Goal: Task Accomplishment & Management: Manage account settings

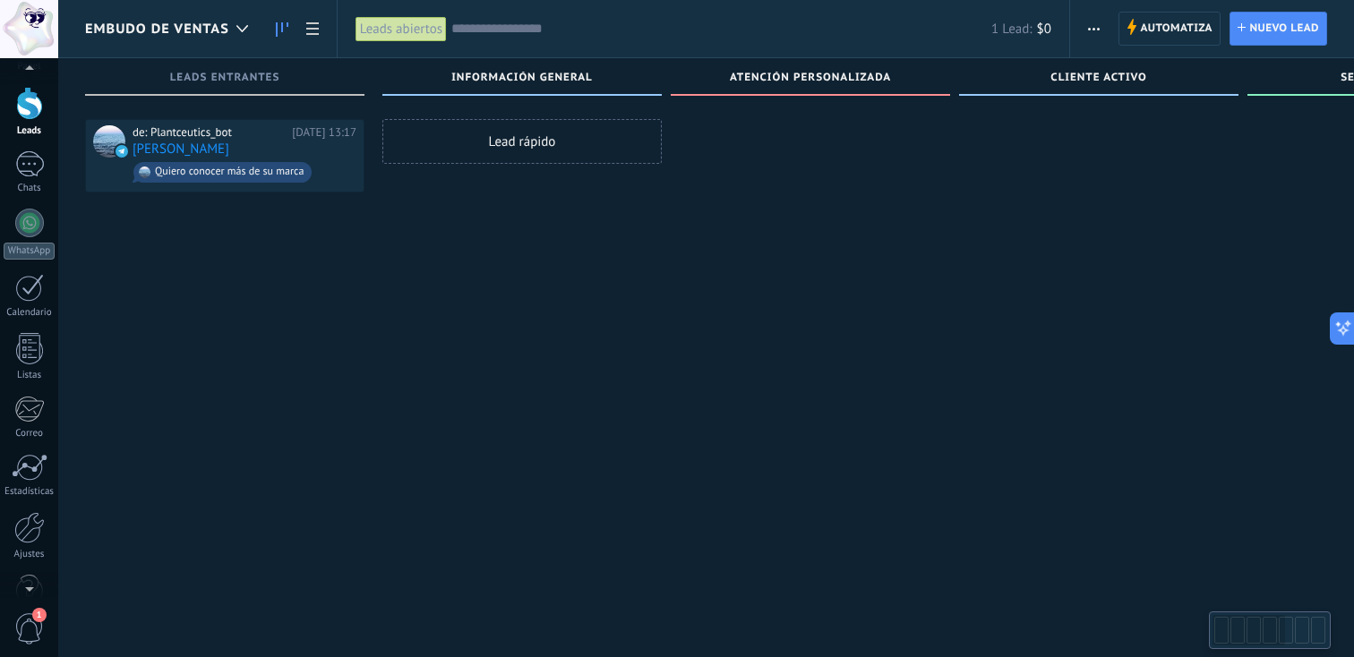
scroll to position [30, 0]
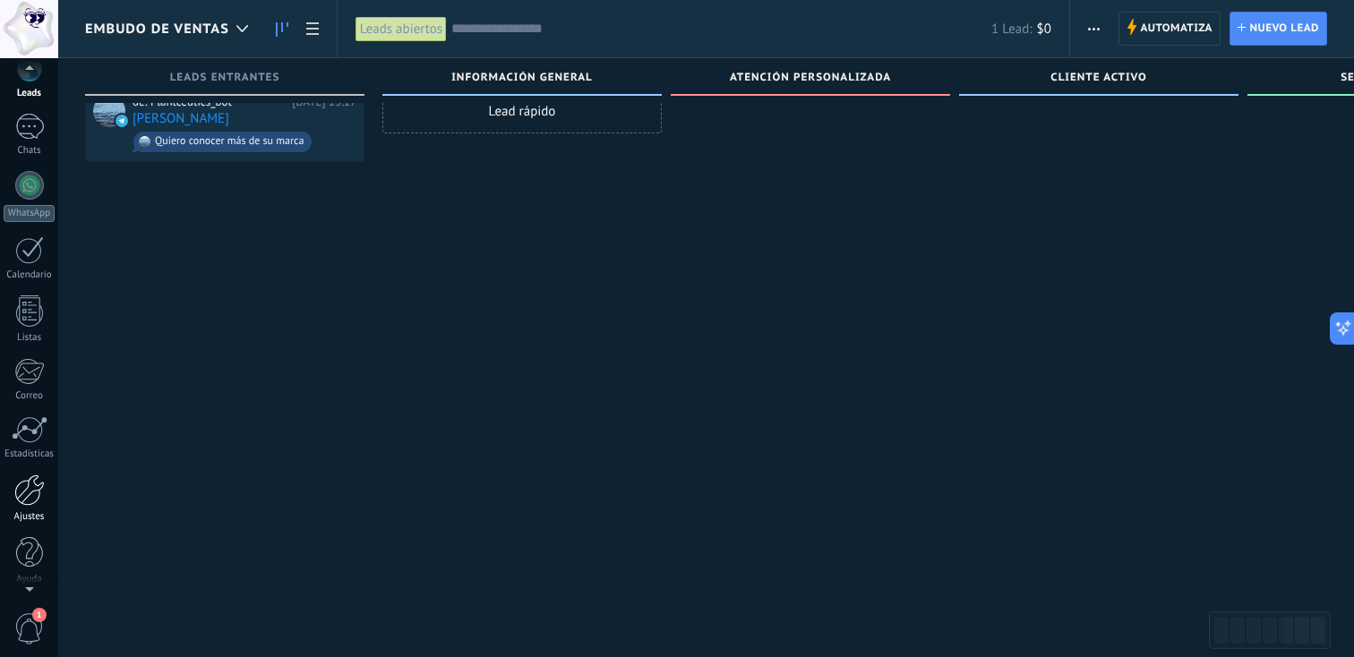
click at [23, 491] on div at bounding box center [29, 489] width 30 height 31
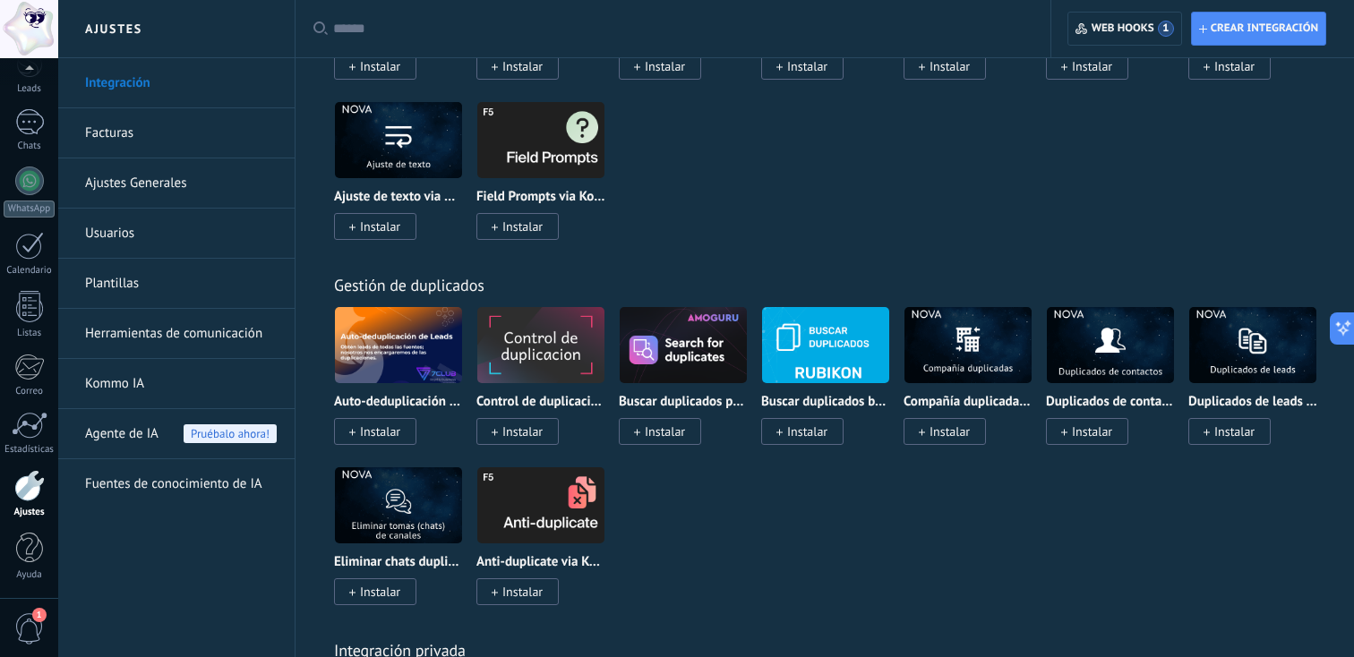
scroll to position [6629, 0]
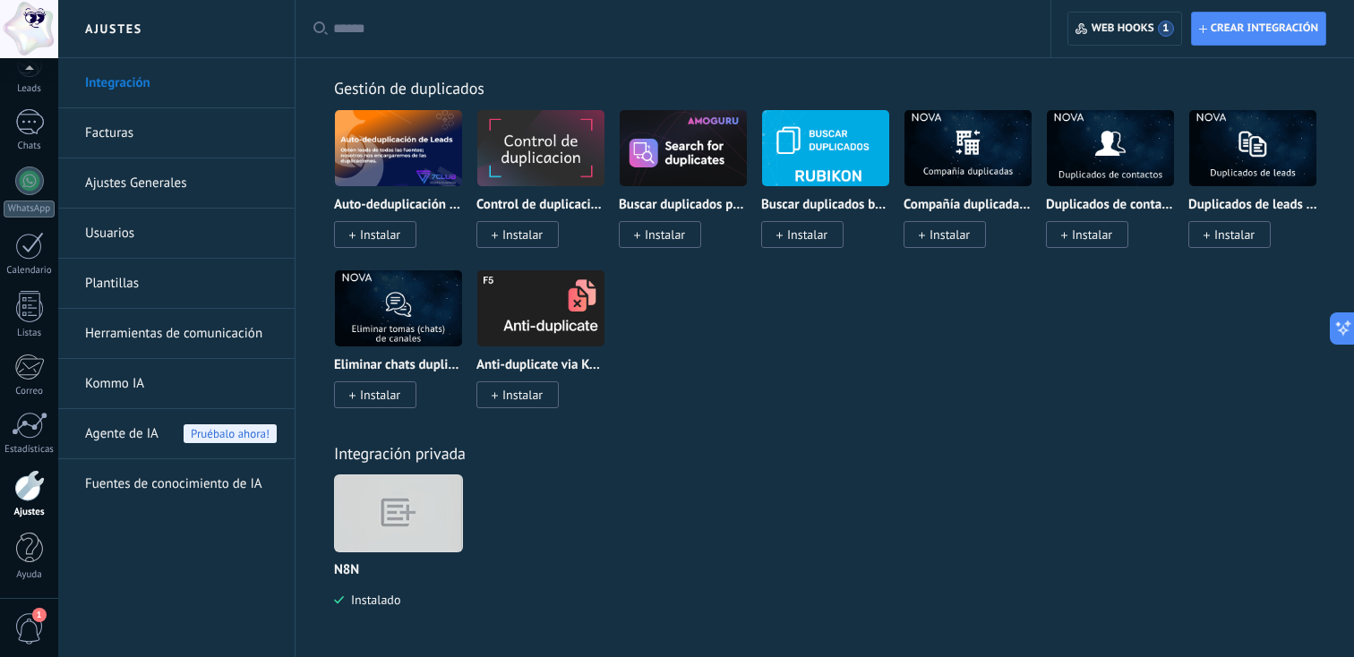
click at [416, 510] on div at bounding box center [398, 513] width 129 height 78
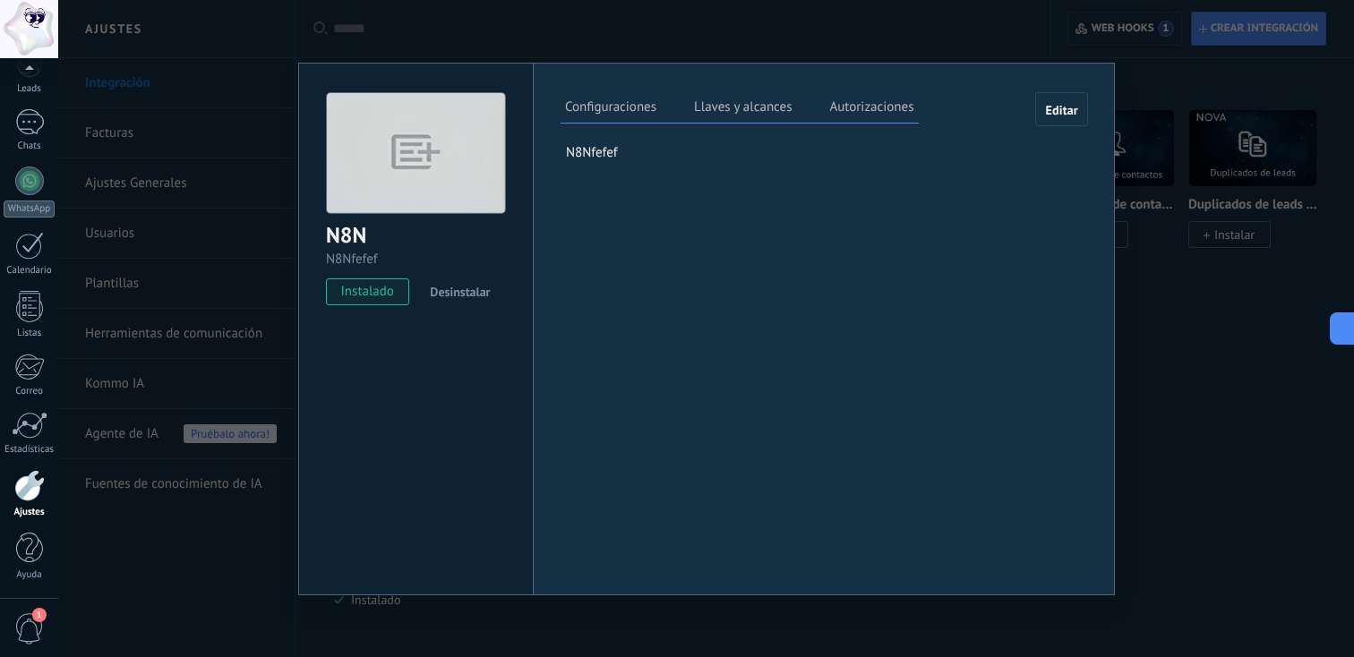
click at [736, 108] on label "Llaves y alcances" at bounding box center [742, 110] width 107 height 26
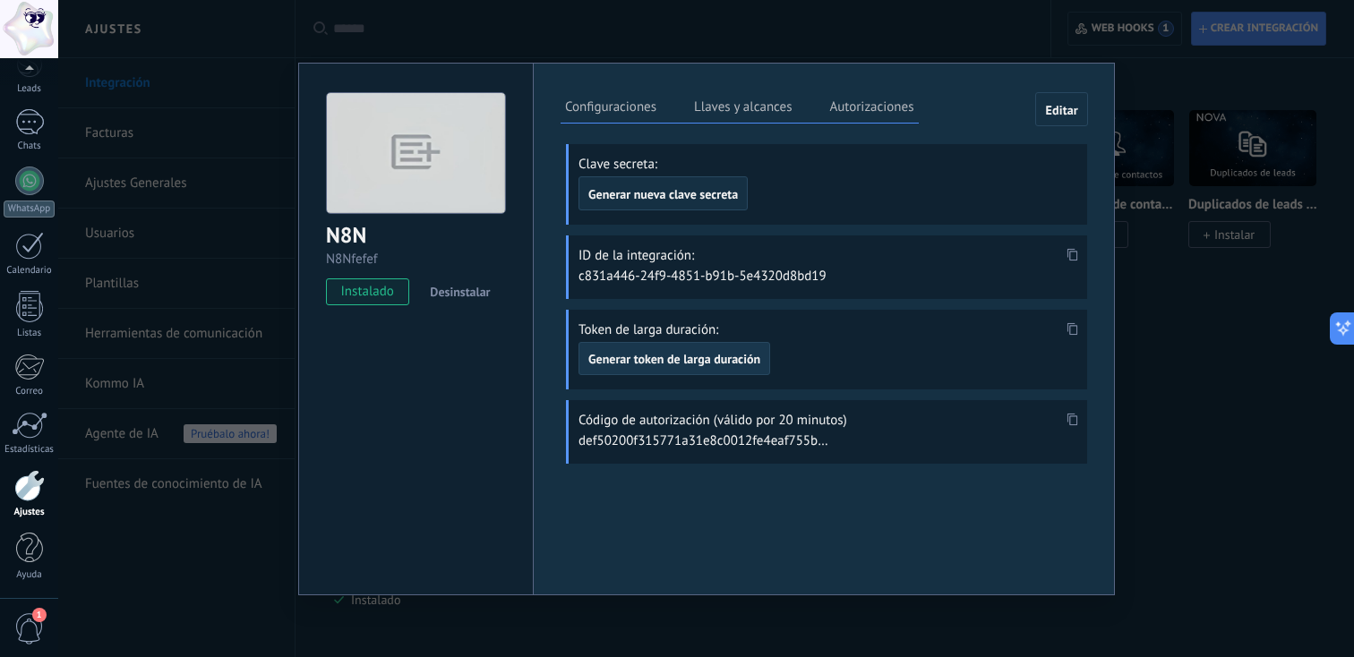
click at [701, 356] on span "Generar token de larga duración" at bounding box center [674, 359] width 172 height 13
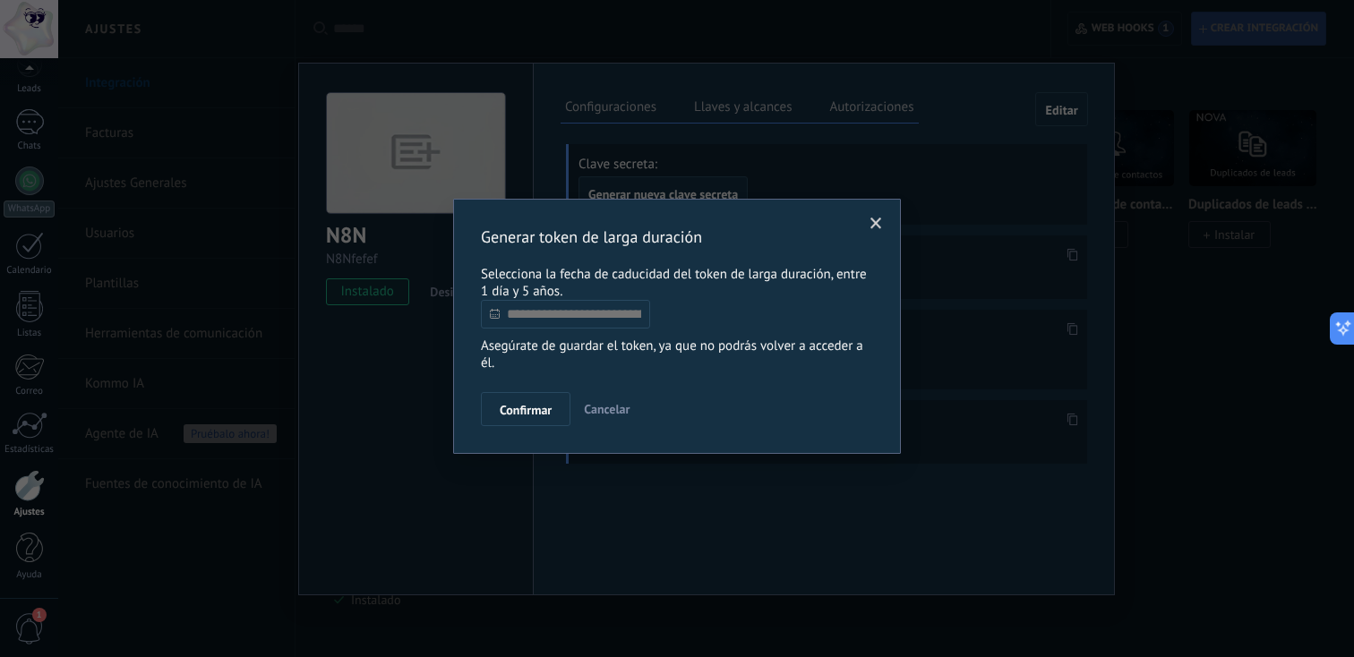
click at [558, 308] on input "text" at bounding box center [565, 314] width 169 height 29
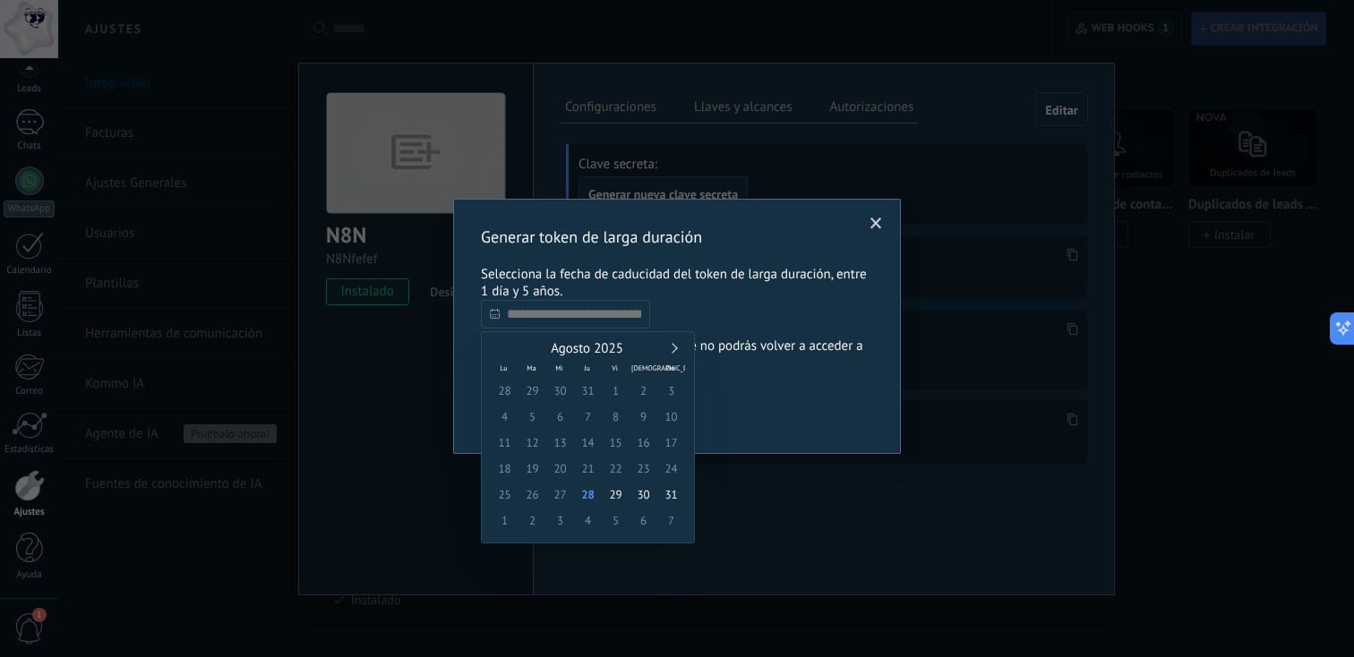
click at [674, 339] on div "Agosto 2025 [PERSON_NAME] Do 28 29 30 31 1 2 3 4 5 6 7 8 9 10 11 12 13 14 15 16…" at bounding box center [588, 437] width 214 height 212
click at [585, 350] on span "Agosto 2025" at bounding box center [587, 348] width 73 height 17
click at [607, 350] on span "Agosto 2025" at bounding box center [587, 348] width 73 height 17
click at [685, 348] on div "Agosto 2025 [PERSON_NAME] Do 28 29 30 31 1 2 3 4 5 6 7 8 9 10 11 12 13 14 15 16…" at bounding box center [588, 437] width 214 height 212
click at [655, 348] on div "Agosto 2025" at bounding box center [588, 349] width 194 height 16
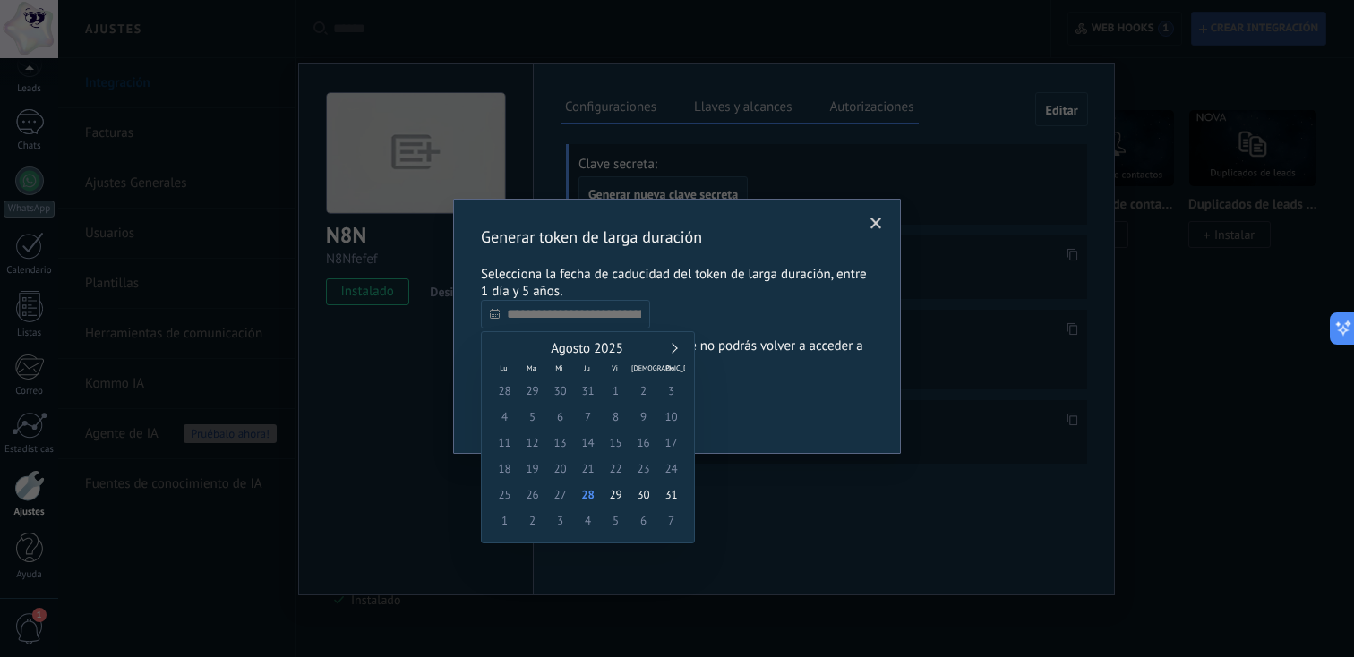
click at [678, 348] on div "Agosto 2025" at bounding box center [588, 349] width 194 height 16
click at [677, 348] on link at bounding box center [672, 348] width 10 height 10
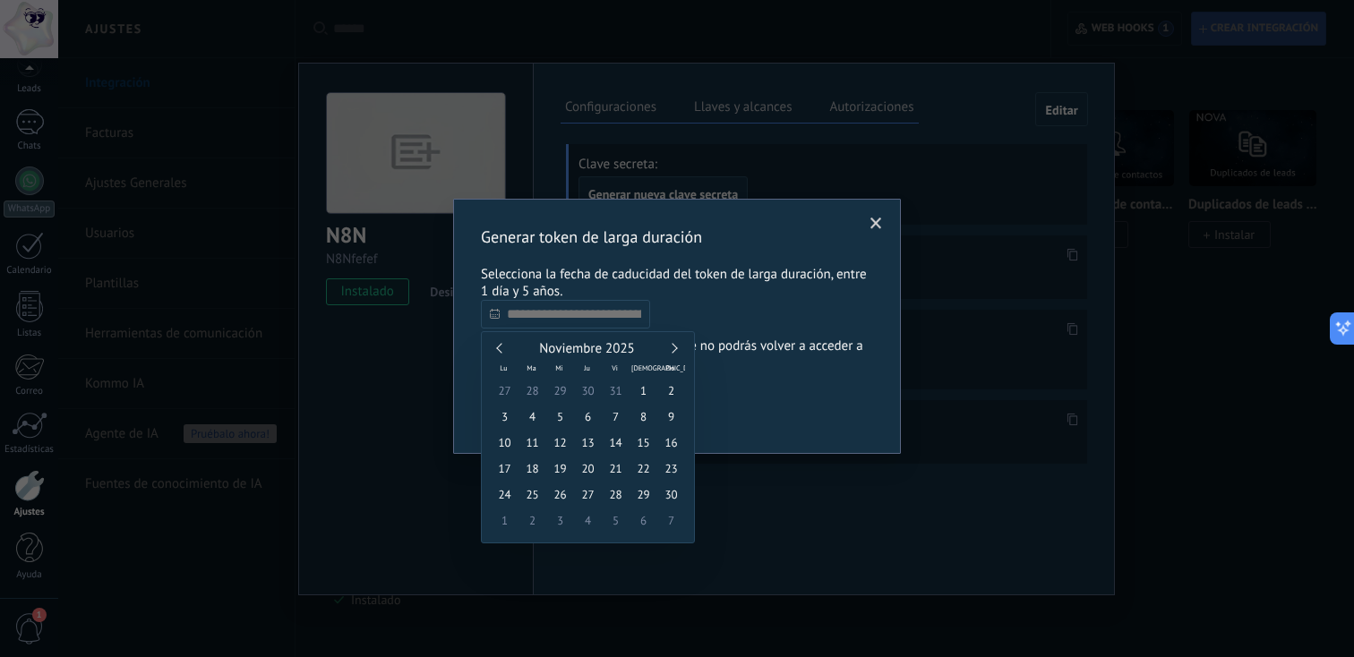
click at [677, 348] on link at bounding box center [672, 348] width 10 height 10
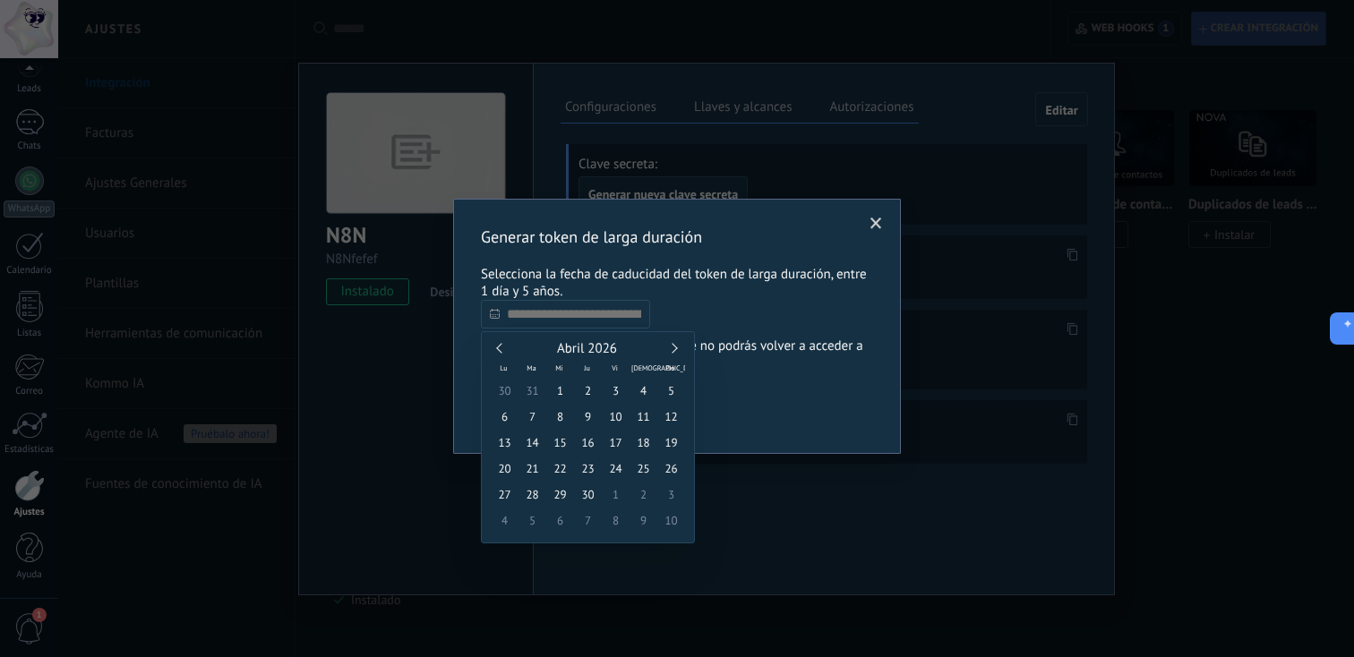
click at [677, 348] on link at bounding box center [672, 348] width 10 height 10
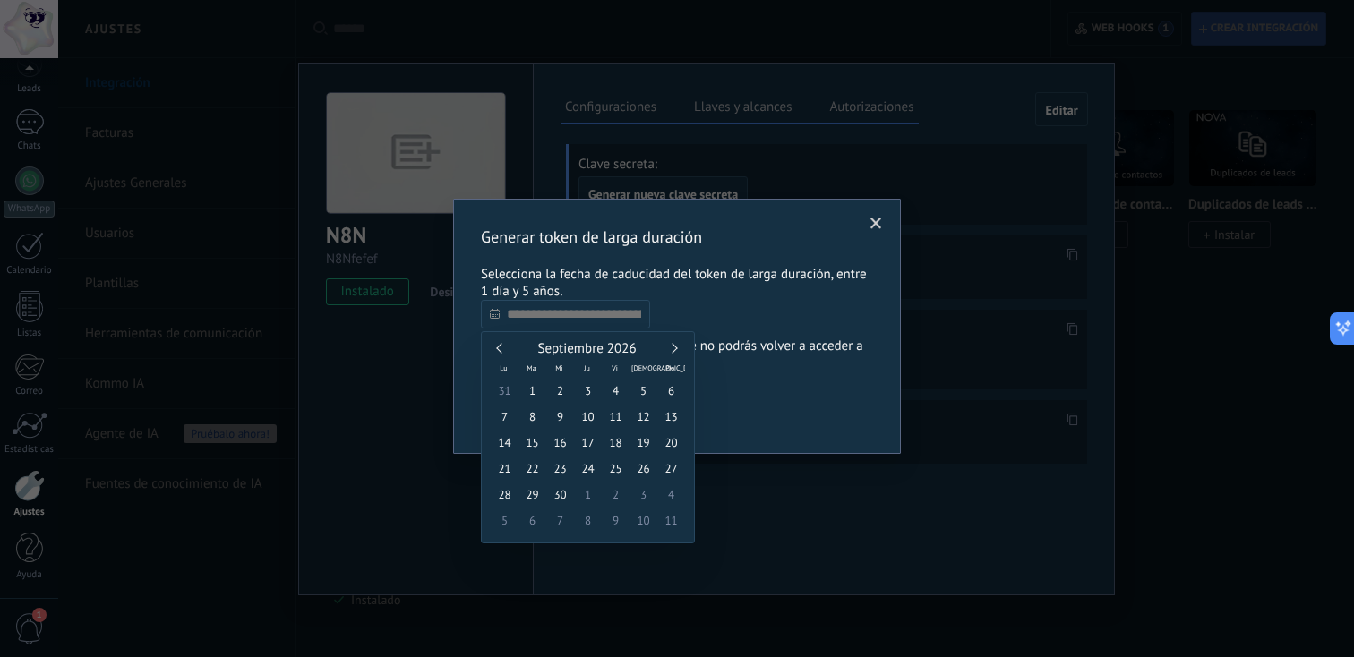
click at [677, 348] on link at bounding box center [672, 348] width 10 height 10
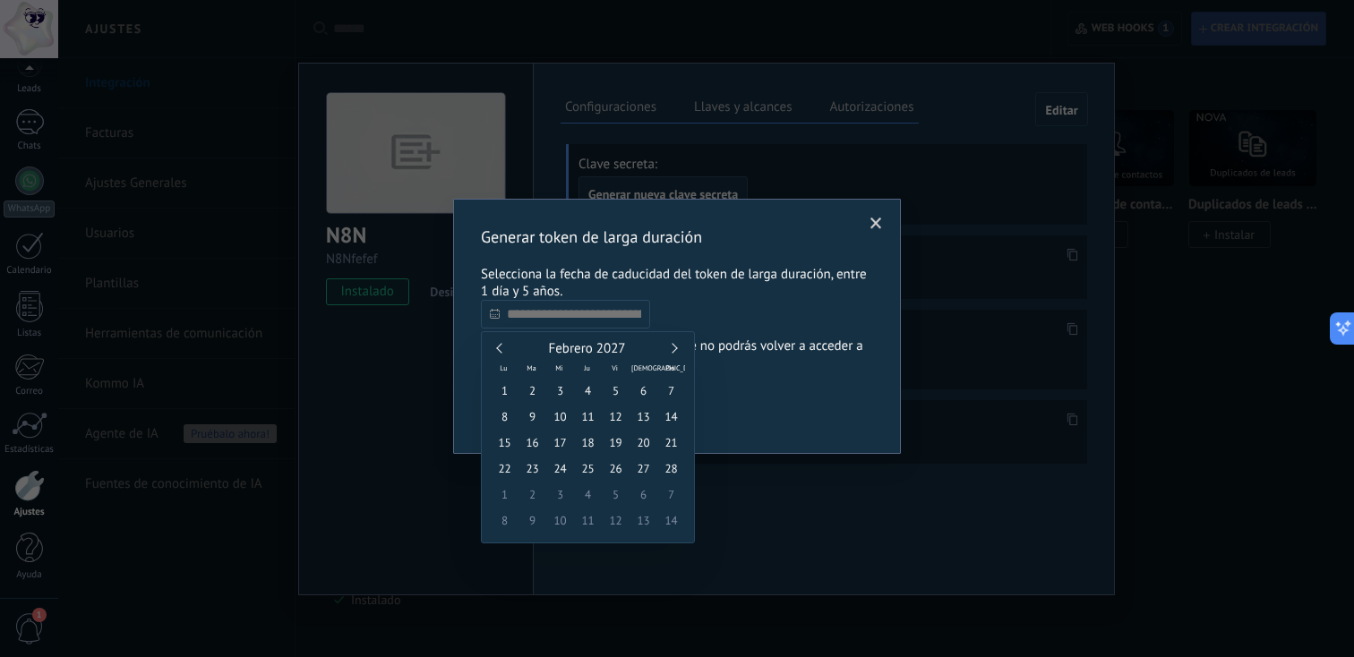
click at [677, 348] on link at bounding box center [672, 348] width 10 height 10
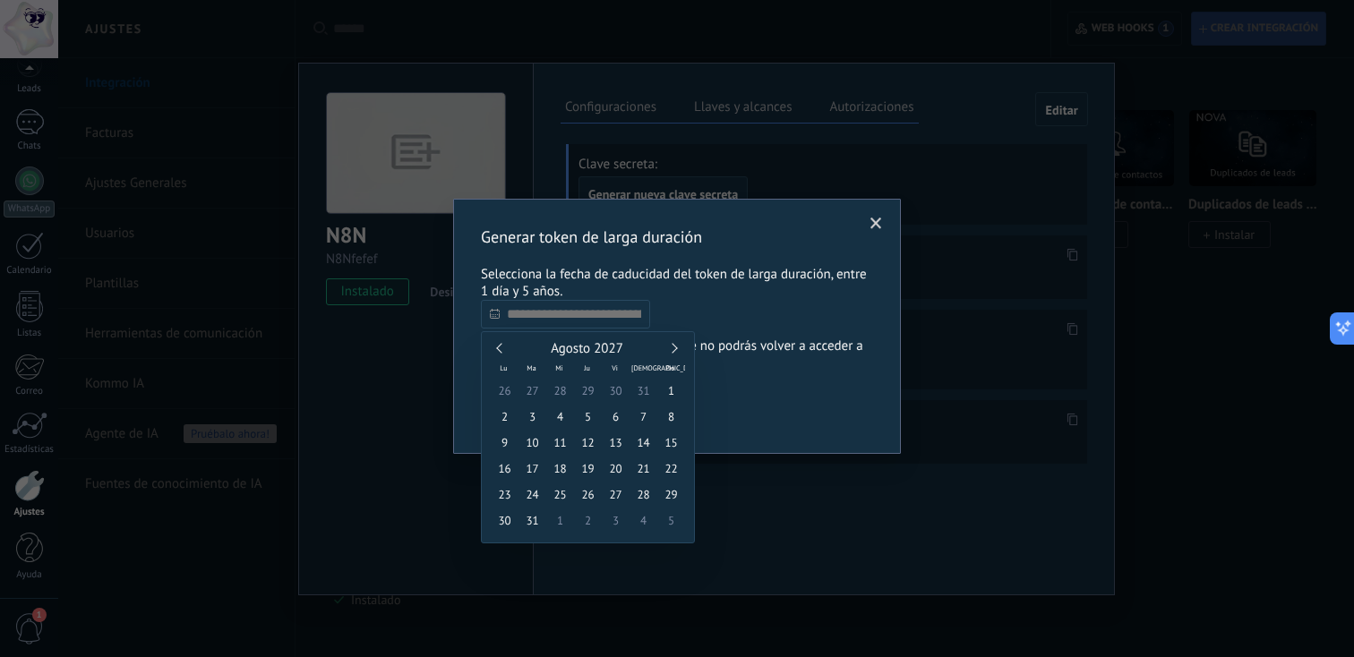
click at [677, 348] on link at bounding box center [672, 348] width 10 height 10
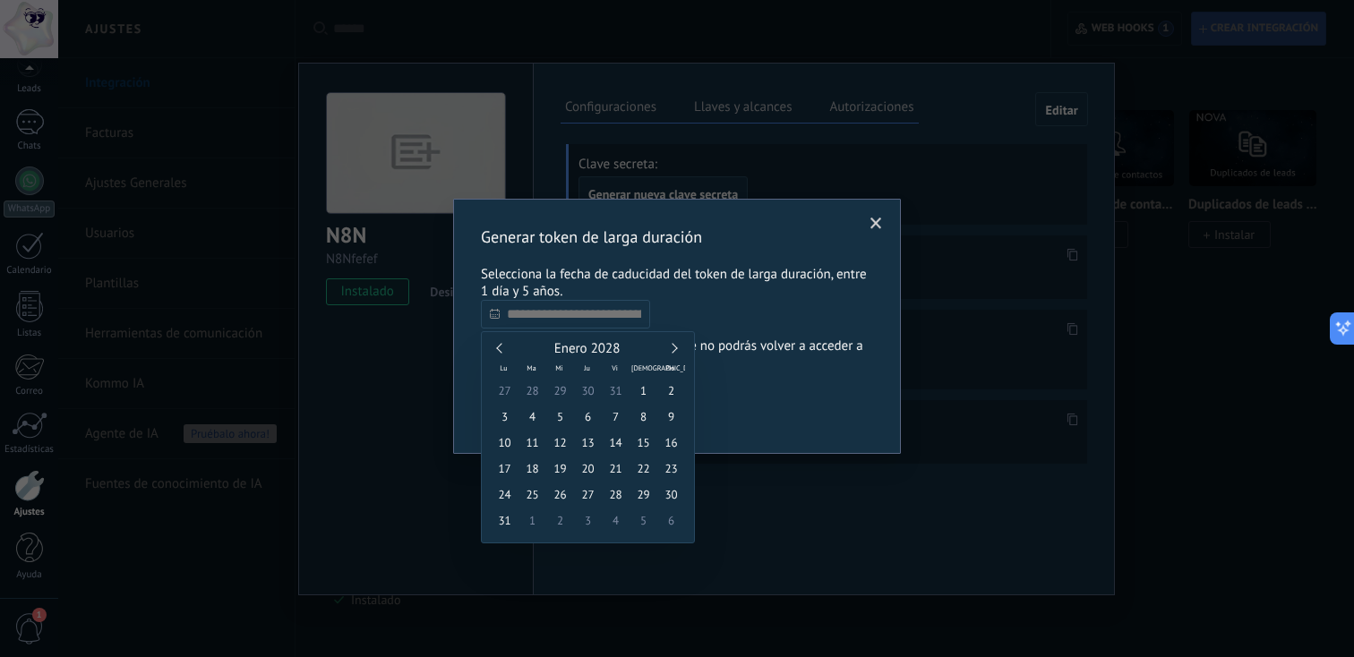
click at [677, 348] on link at bounding box center [672, 348] width 10 height 10
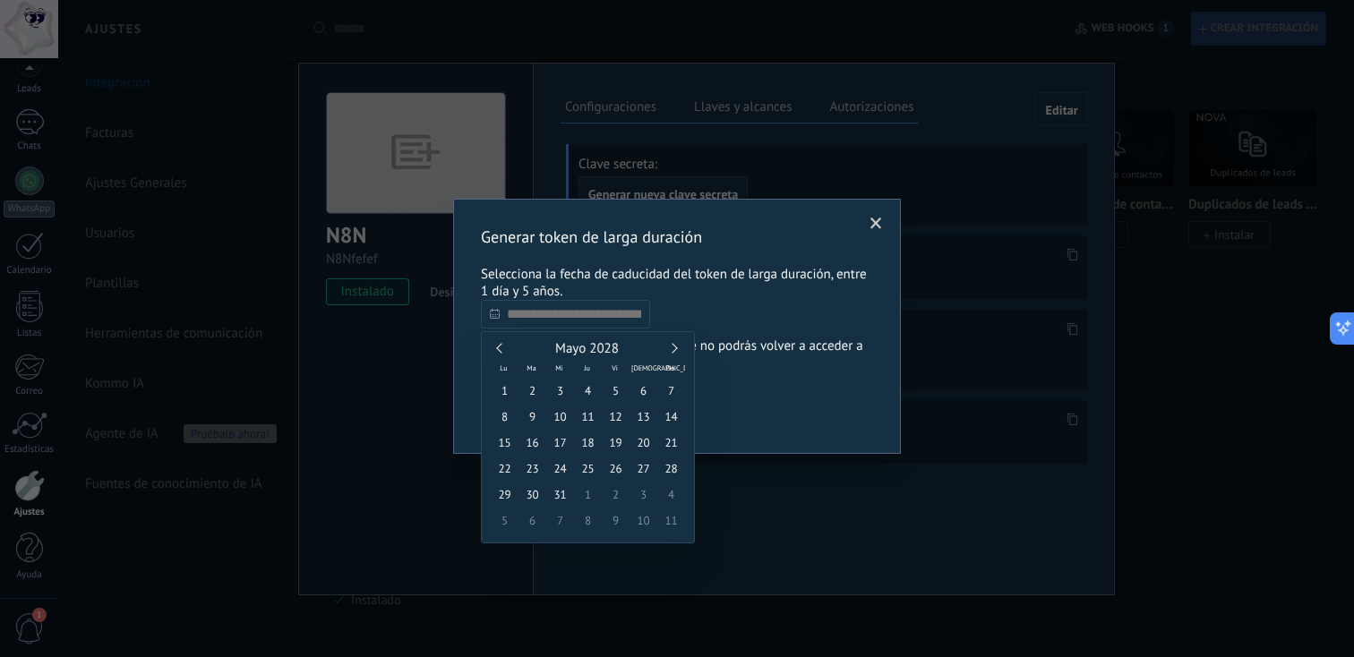
click at [677, 348] on link at bounding box center [672, 348] width 10 height 10
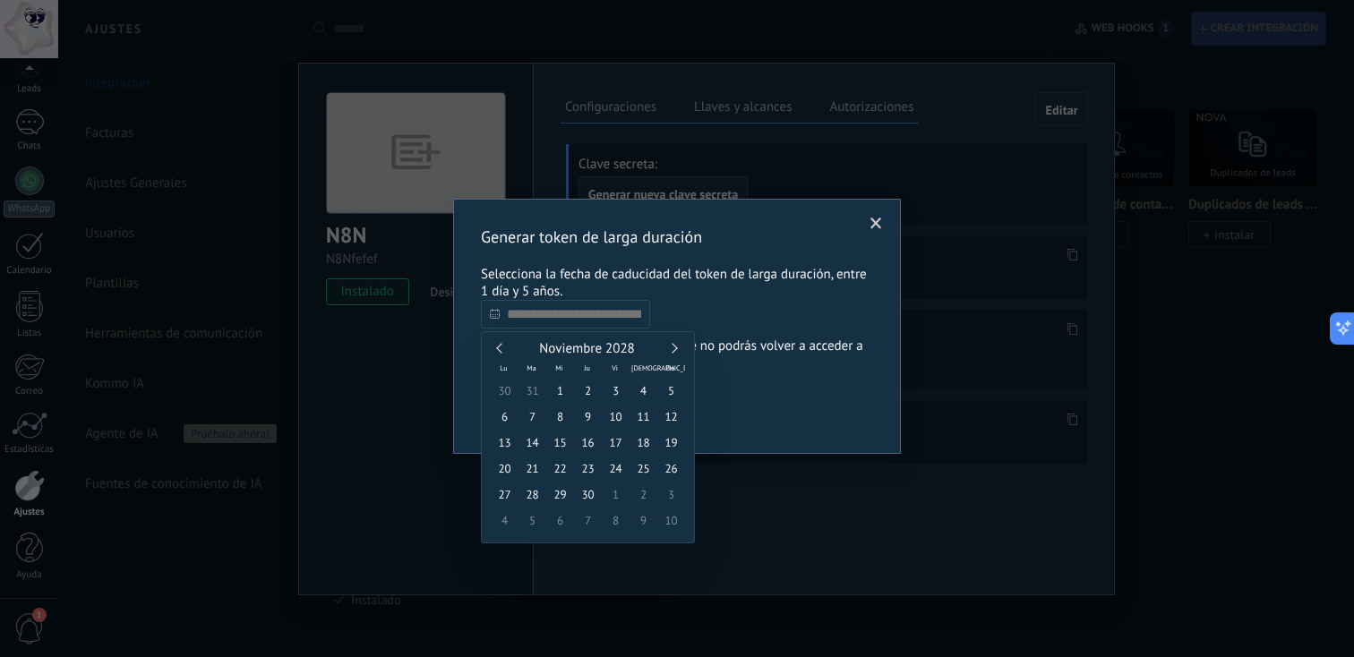
click at [677, 348] on link at bounding box center [672, 348] width 10 height 10
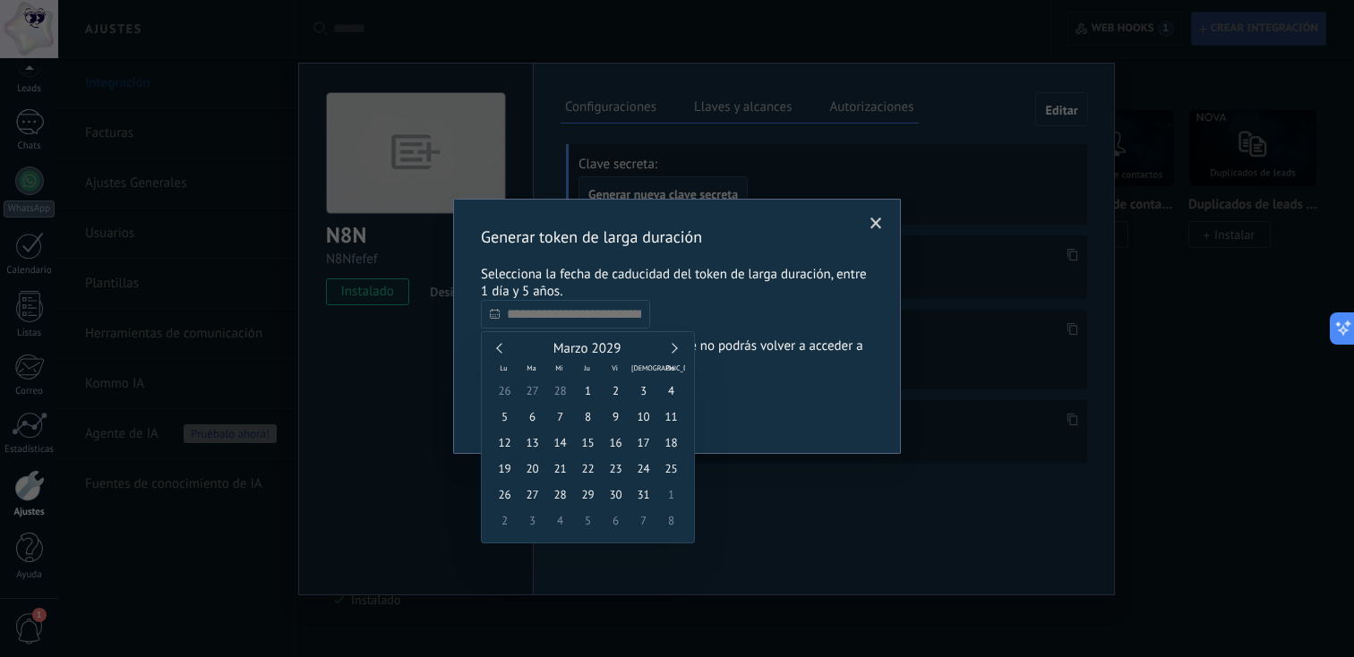
click at [677, 348] on link at bounding box center [672, 348] width 10 height 10
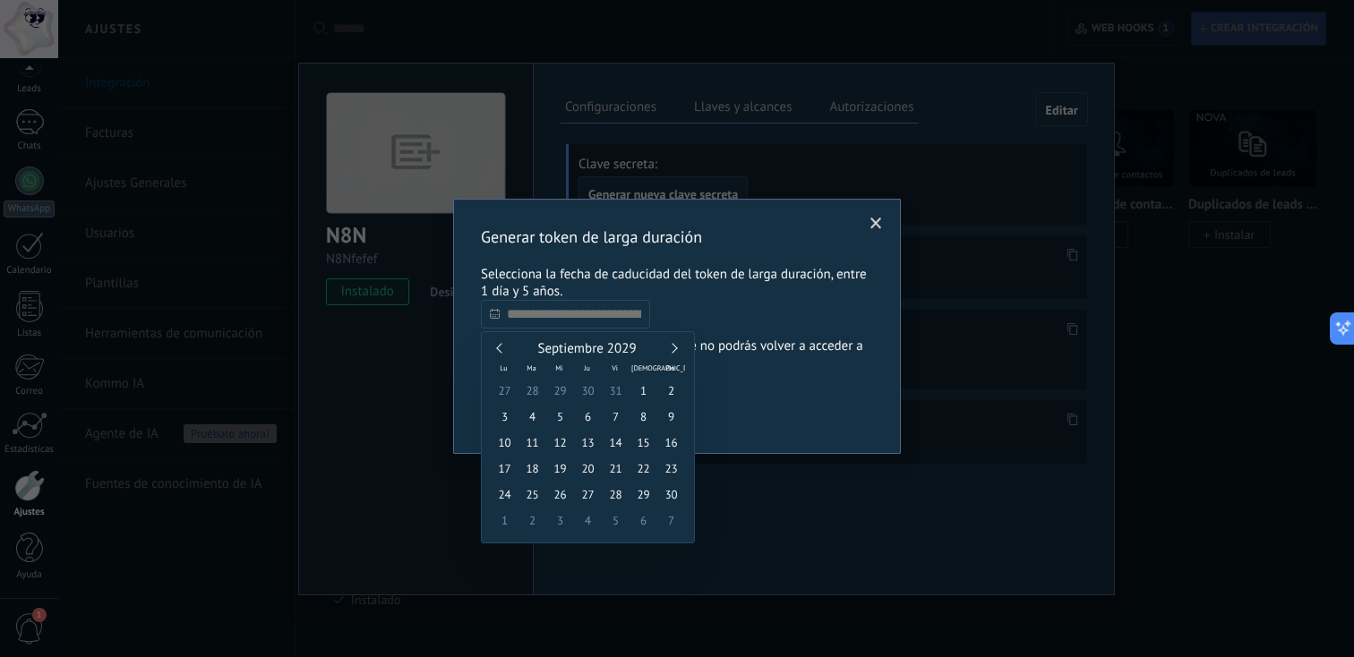
click at [677, 348] on link at bounding box center [672, 348] width 10 height 10
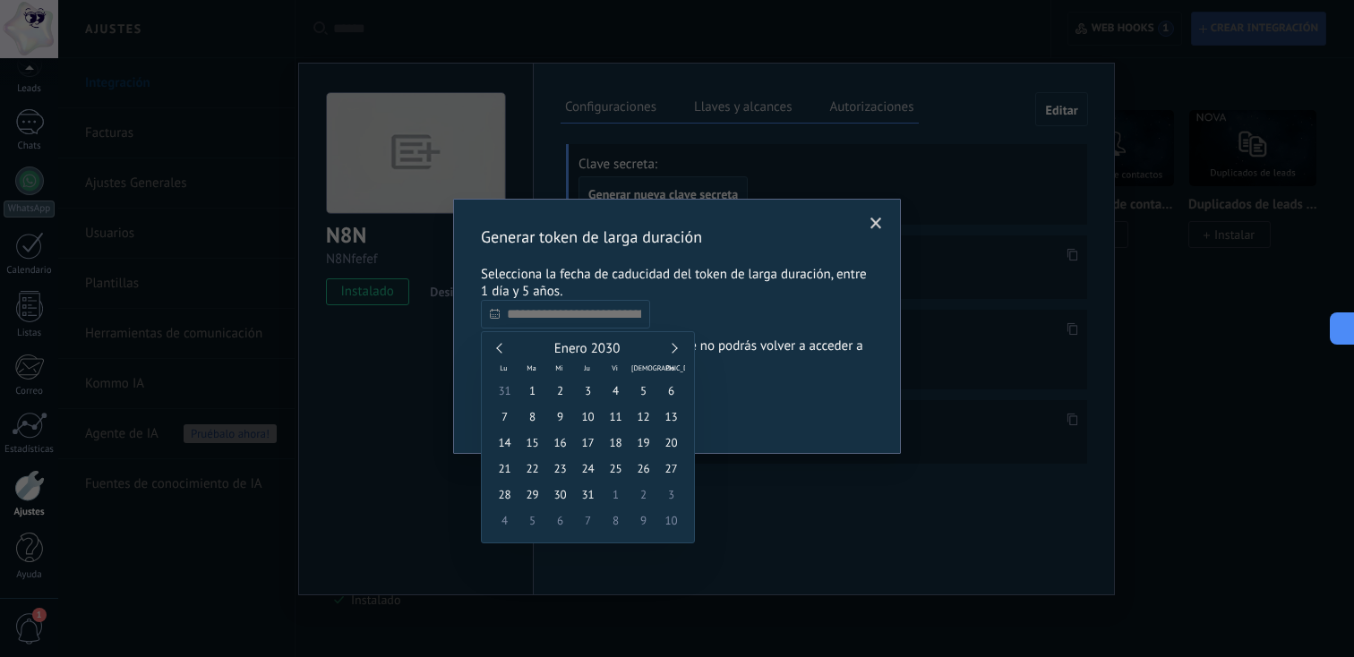
click at [677, 348] on link at bounding box center [672, 348] width 10 height 10
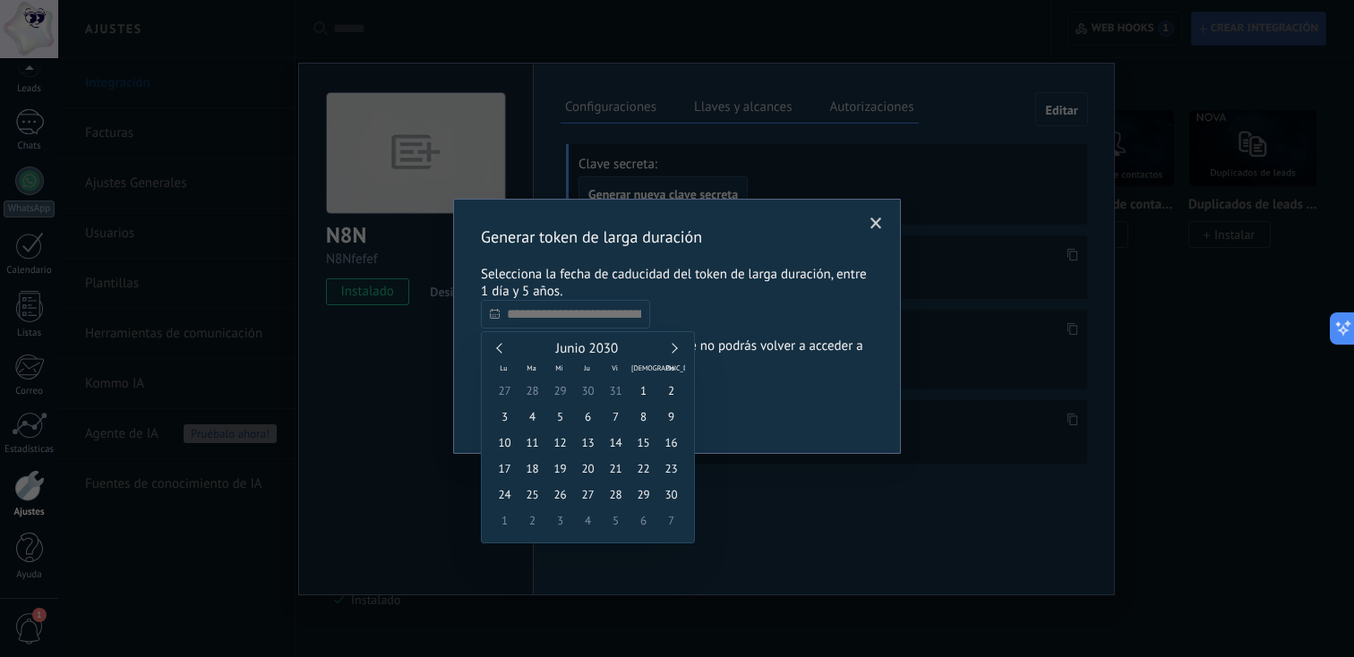
click at [677, 348] on link at bounding box center [672, 348] width 10 height 10
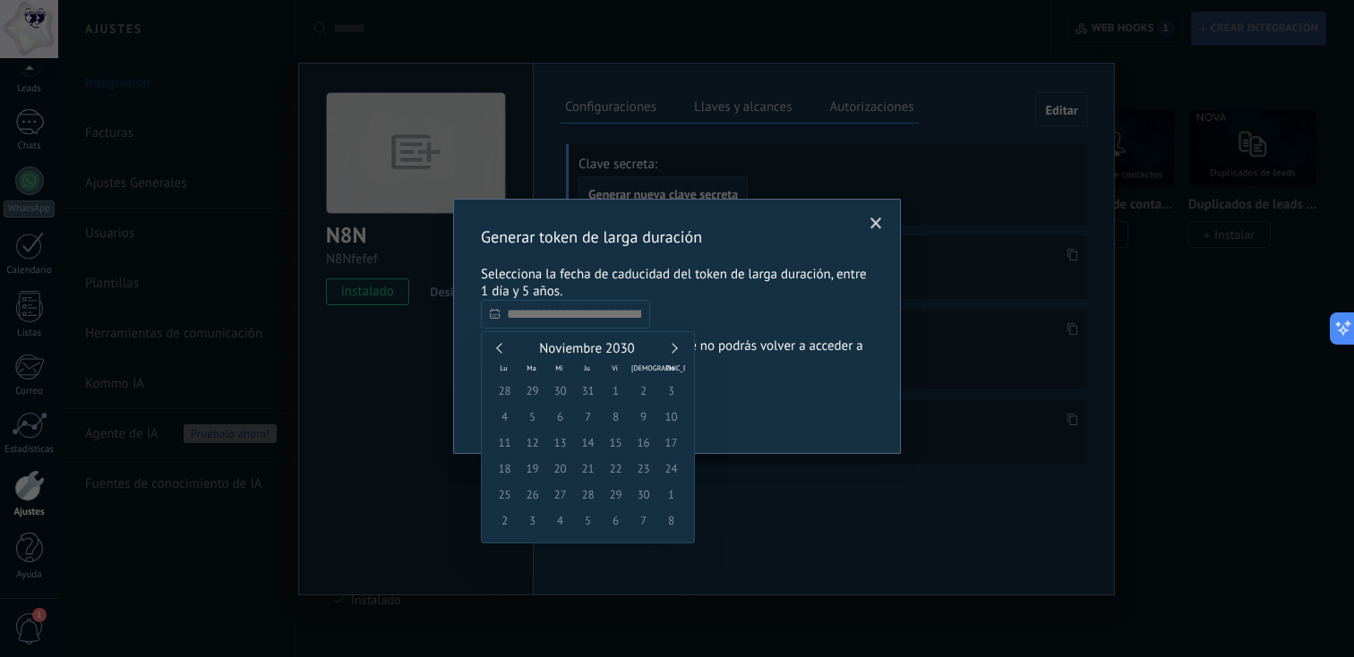
click at [677, 348] on link at bounding box center [672, 348] width 10 height 10
click at [565, 395] on span "27" at bounding box center [560, 391] width 28 height 26
click at [495, 358] on div "Diciembre 2030 Lu Ma [PERSON_NAME] Vi Sá Do 25 26 27 28 29 30 1 2 3 4 5 6 7 8 9…" at bounding box center [588, 437] width 194 height 192
click at [495, 349] on div "Diciembre 2030" at bounding box center [588, 349] width 194 height 16
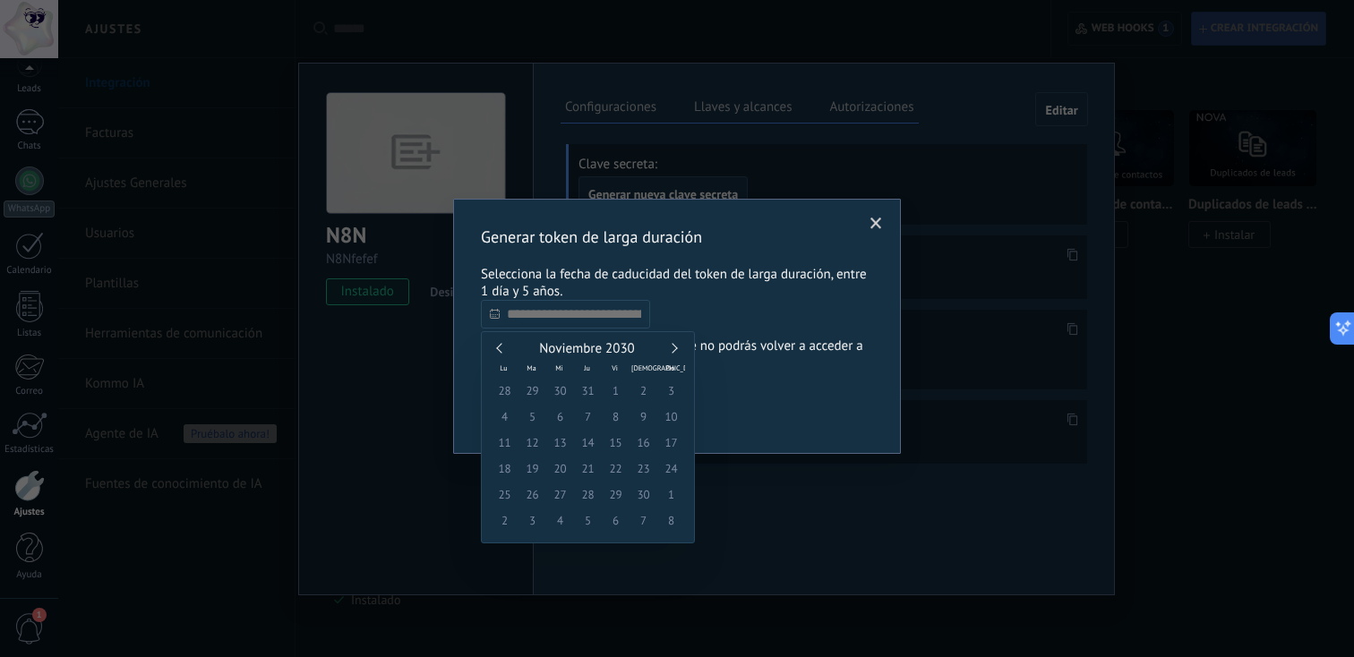
click at [500, 349] on link at bounding box center [501, 348] width 10 height 10
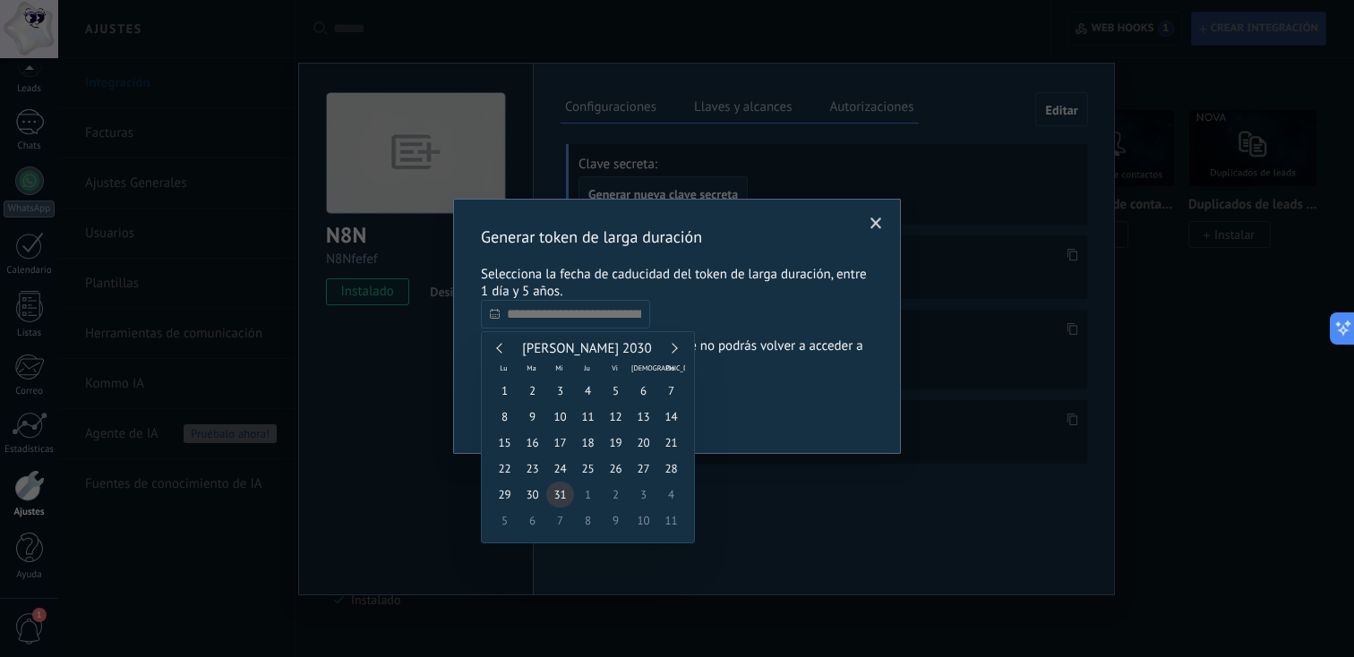
type input "**********"
click at [560, 486] on span "31" at bounding box center [560, 495] width 28 height 26
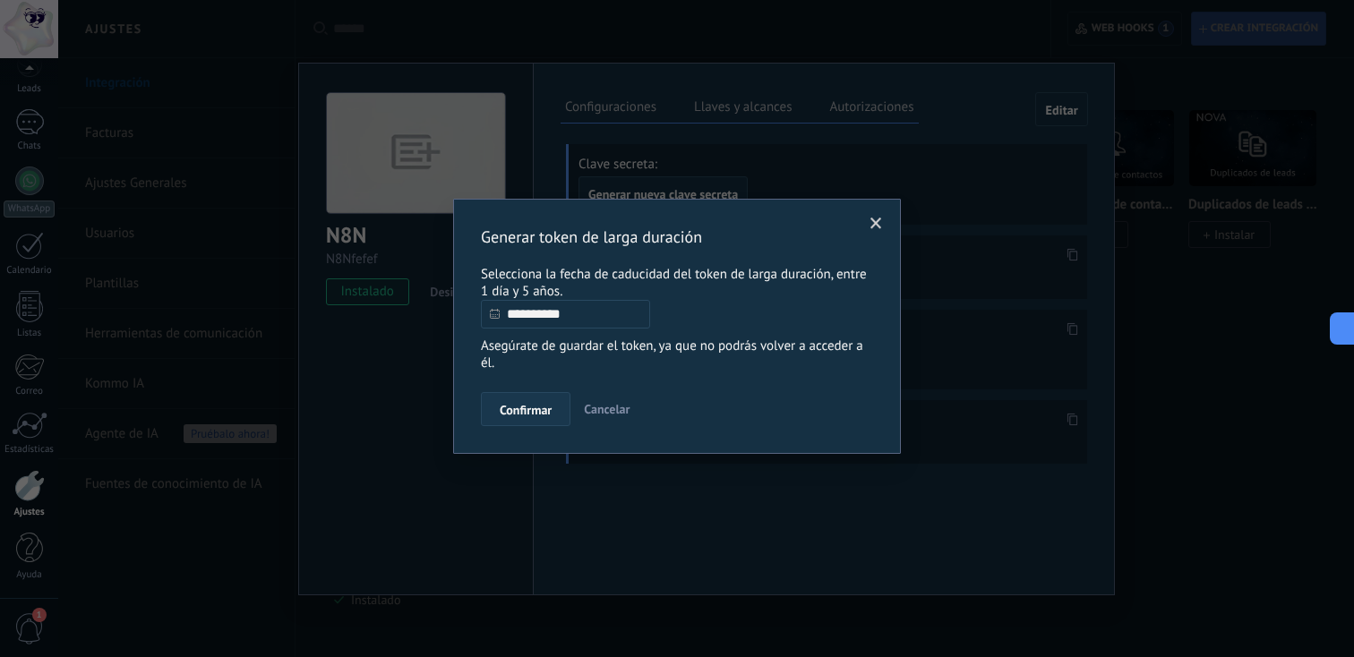
click at [537, 410] on span "Confirmar" at bounding box center [526, 410] width 52 height 13
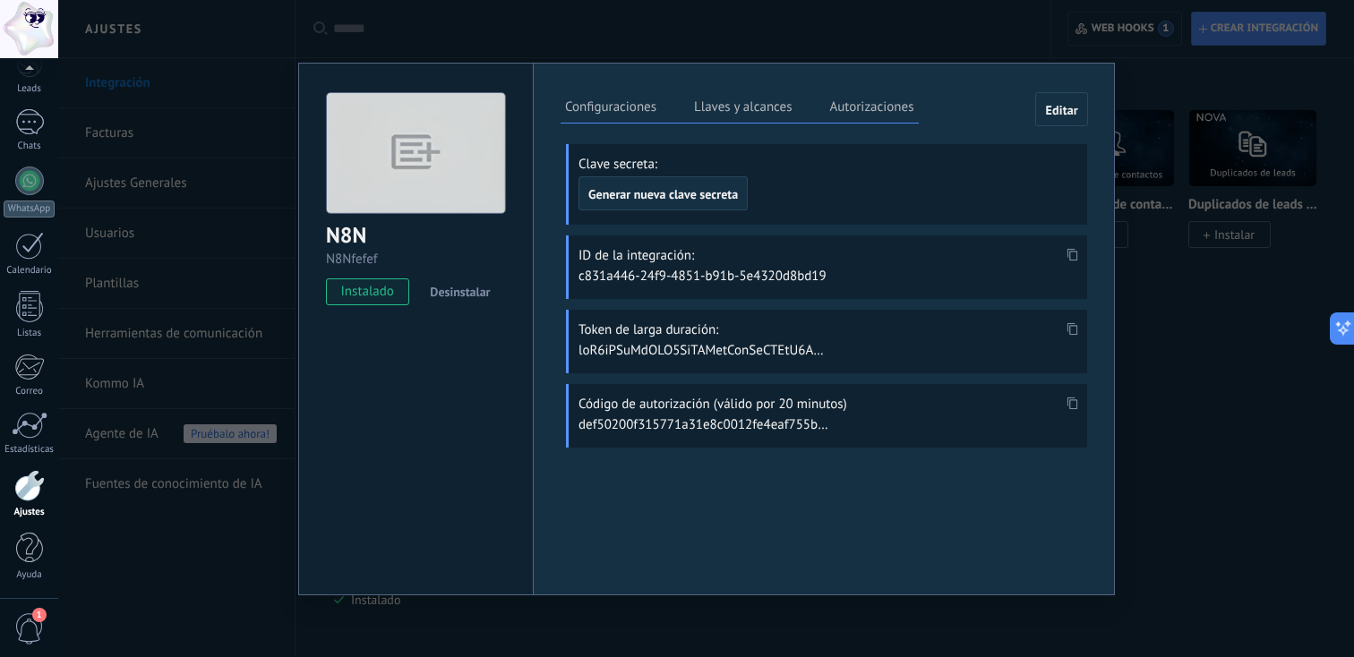
click at [1080, 329] on span at bounding box center [1072, 334] width 21 height 15
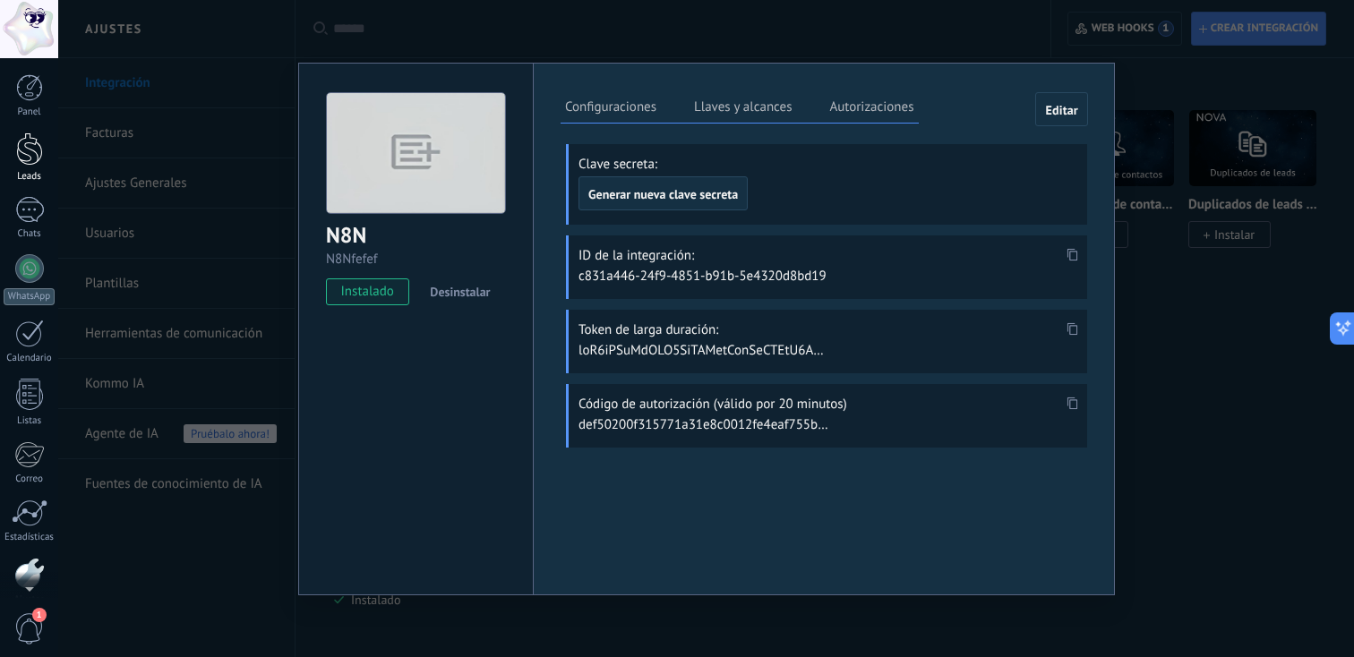
click at [31, 154] on div at bounding box center [29, 148] width 27 height 33
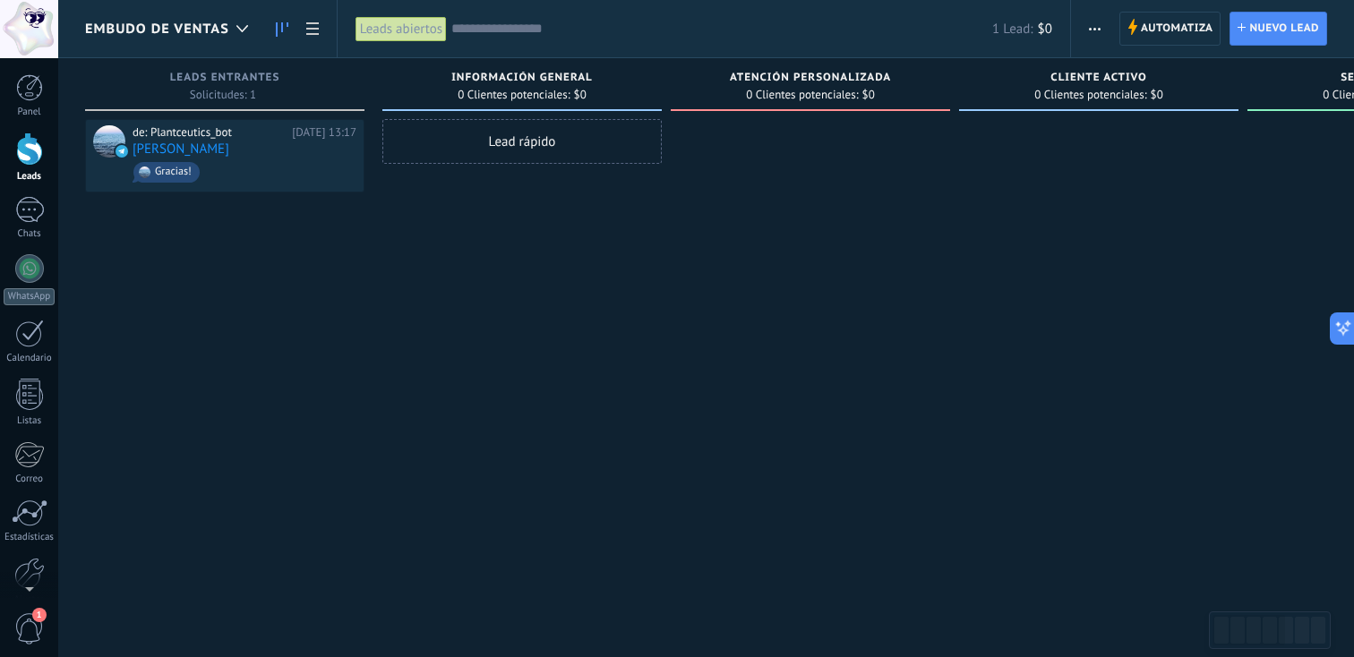
click at [850, 70] on div "Atención Personalizada 0 Clientes potenciales: $0" at bounding box center [810, 84] width 279 height 53
drag, startPoint x: 747, startPoint y: 78, endPoint x: 855, endPoint y: 78, distance: 108.3
click at [855, 78] on span "Atención Personalizada" at bounding box center [810, 78] width 161 height 13
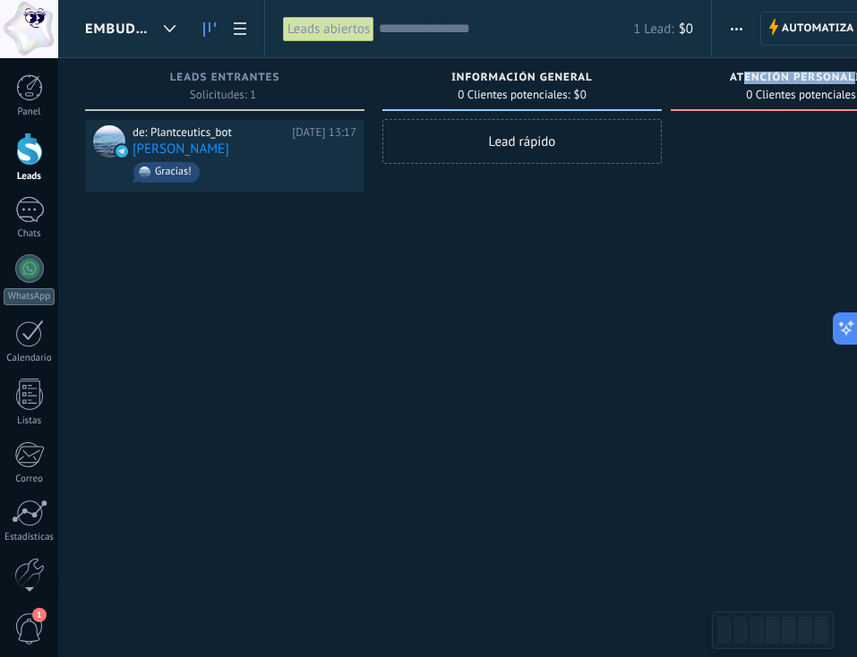
click at [773, 78] on span "Atención Personalizada" at bounding box center [810, 78] width 161 height 13
drag, startPoint x: 766, startPoint y: 78, endPoint x: 816, endPoint y: 78, distance: 50.1
click at [816, 78] on span "Atención Personalizada" at bounding box center [810, 78] width 161 height 13
click at [785, 78] on span "Atención Personalizada" at bounding box center [810, 78] width 161 height 13
click at [785, 98] on span "0 Clientes potenciales:" at bounding box center [802, 95] width 112 height 11
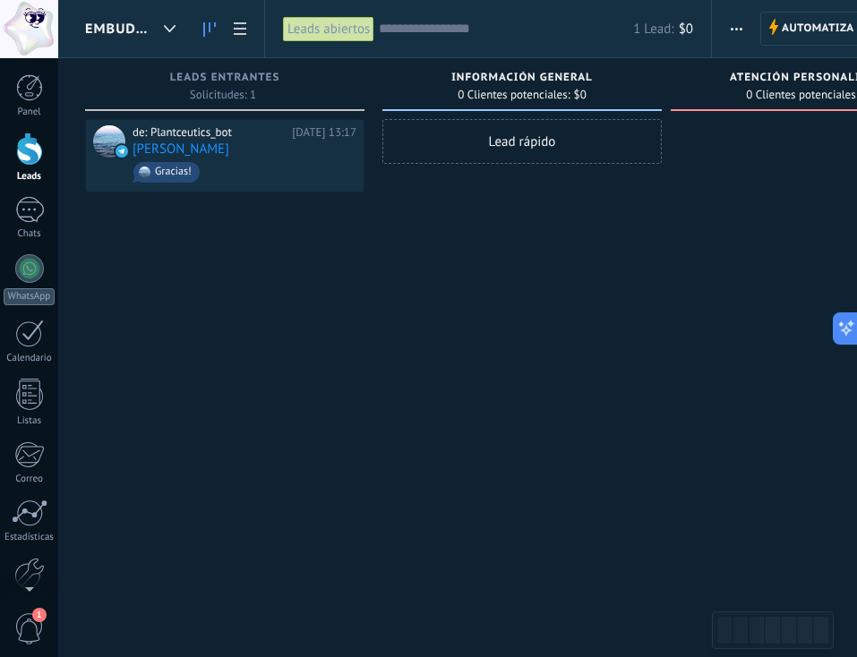
click at [785, 98] on span "0 Clientes potenciales:" at bounding box center [802, 95] width 112 height 11
click at [785, 77] on span "Atención Personalizada" at bounding box center [810, 78] width 161 height 13
